Goal: Check status: Check status

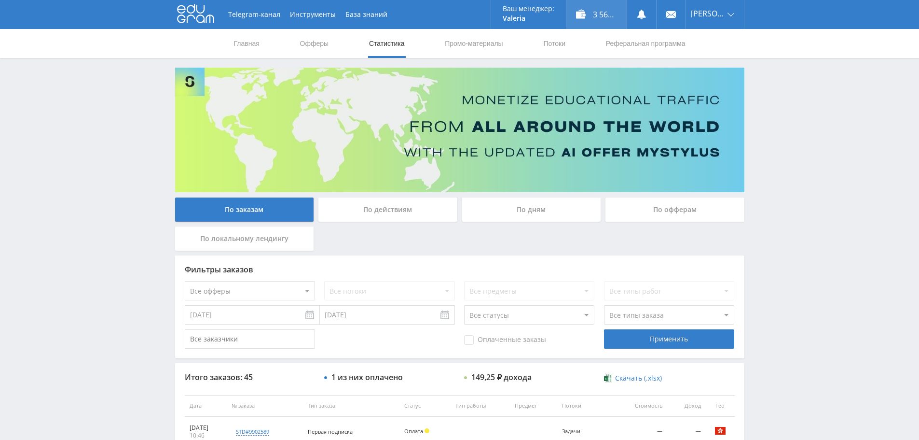
click at [602, 20] on div "3 566,50 ₽" at bounding box center [596, 14] width 60 height 29
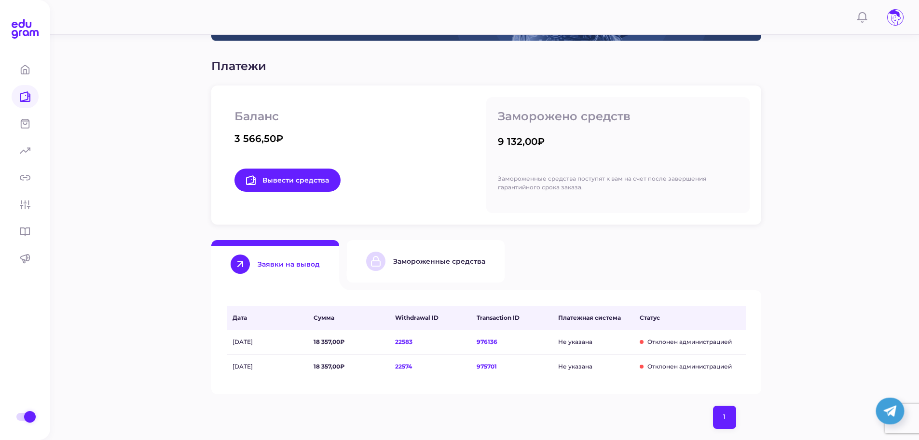
scroll to position [145, 0]
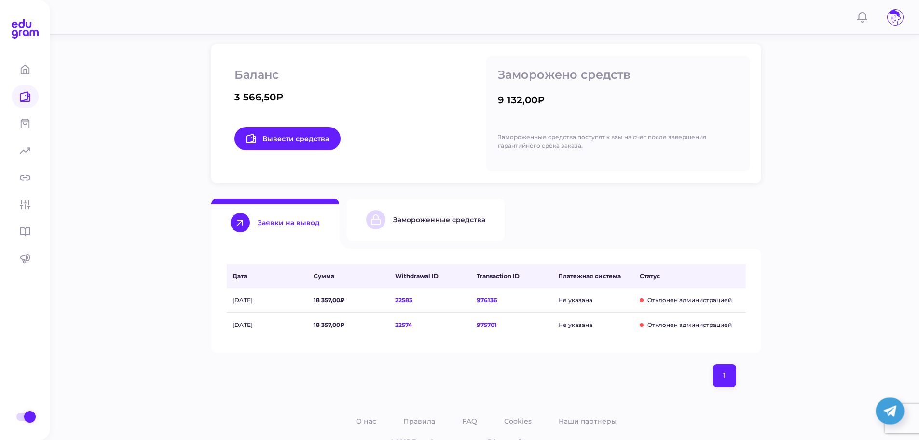
click at [432, 213] on div "Замороженные средства" at bounding box center [425, 219] width 119 height 19
click at [441, 208] on button "Замороженные средства" at bounding box center [426, 219] width 158 height 42
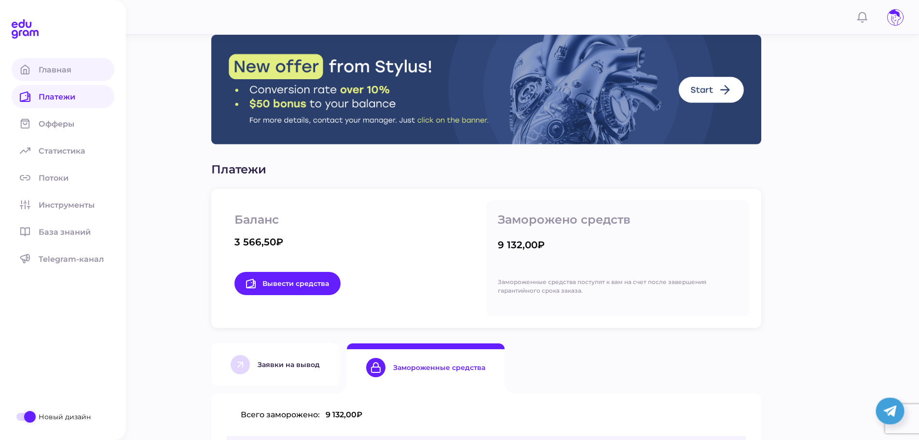
click at [28, 68] on icon at bounding box center [25, 70] width 9 height 10
